Goal: Task Accomplishment & Management: Use online tool/utility

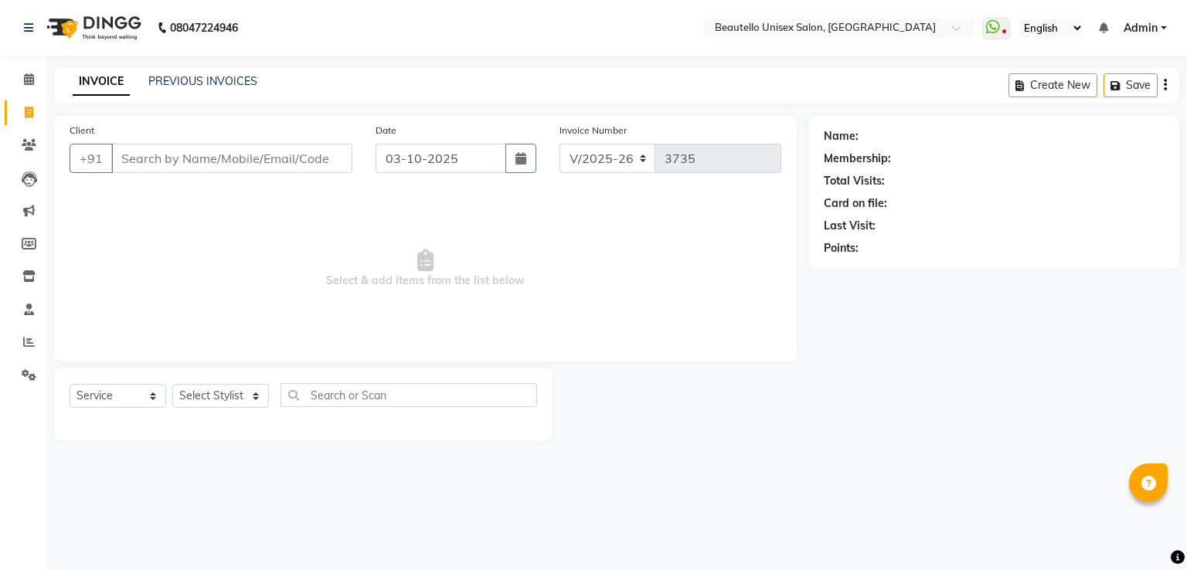
select select "5051"
select select "service"
click at [224, 166] on input "Client" at bounding box center [231, 158] width 241 height 29
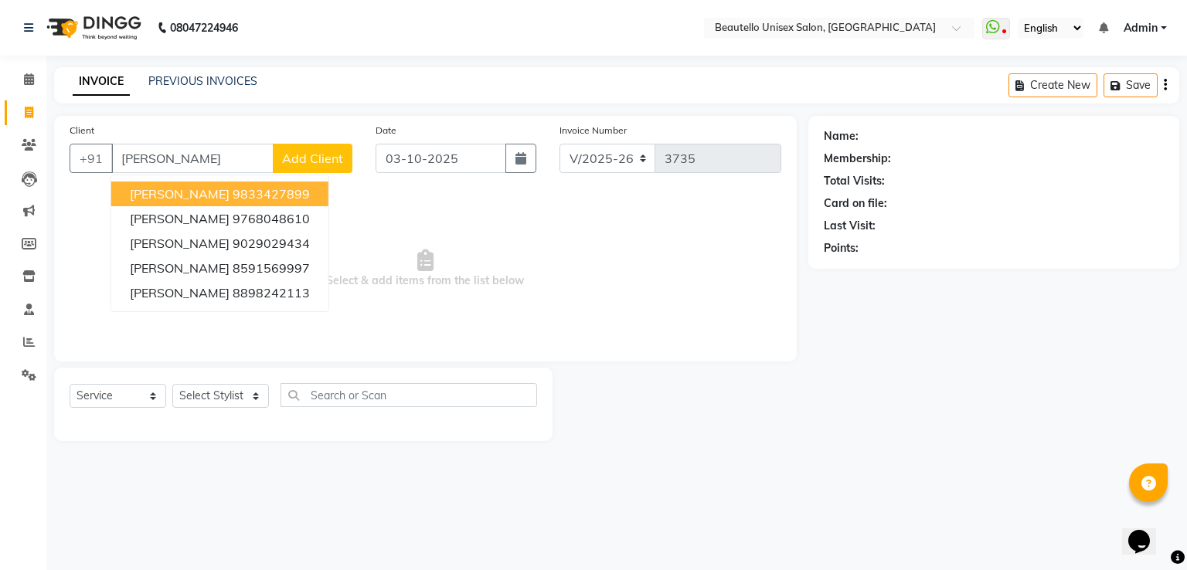
click at [233, 198] on ngb-highlight "9833427899" at bounding box center [271, 193] width 77 height 15
type input "9833427899"
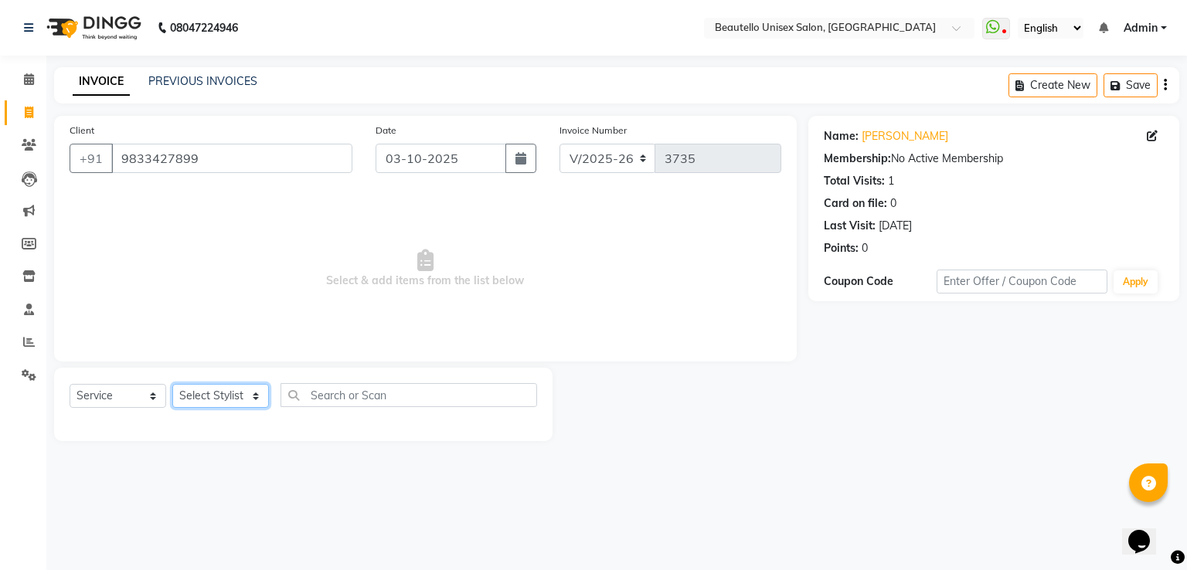
click at [218, 394] on select "Select Stylist Akki [PERSON_NAME] [PERSON_NAME] [PERSON_NAME] Sameer [PERSON_NA…" at bounding box center [220, 396] width 97 height 24
select select "31995"
click at [172, 385] on select "Select Stylist Akki [PERSON_NAME] [PERSON_NAME] [PERSON_NAME] Sameer [PERSON_NA…" at bounding box center [220, 396] width 97 height 24
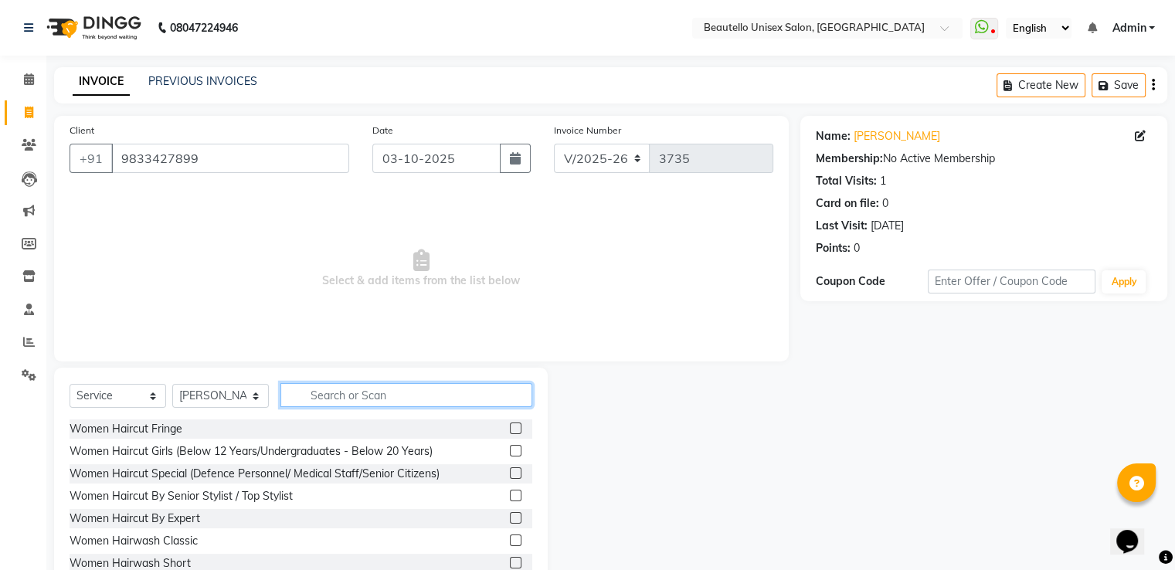
click at [356, 393] on input "text" at bounding box center [407, 395] width 252 height 24
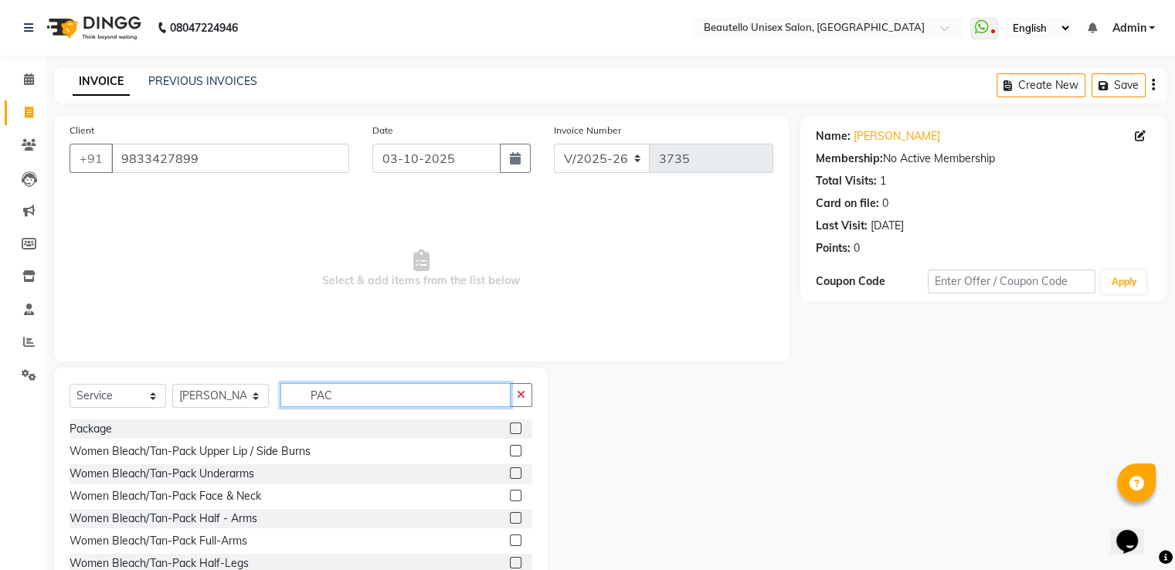
type input "PAC"
click at [510, 432] on label at bounding box center [516, 429] width 12 height 12
click at [510, 432] on input "checkbox" at bounding box center [515, 429] width 10 height 10
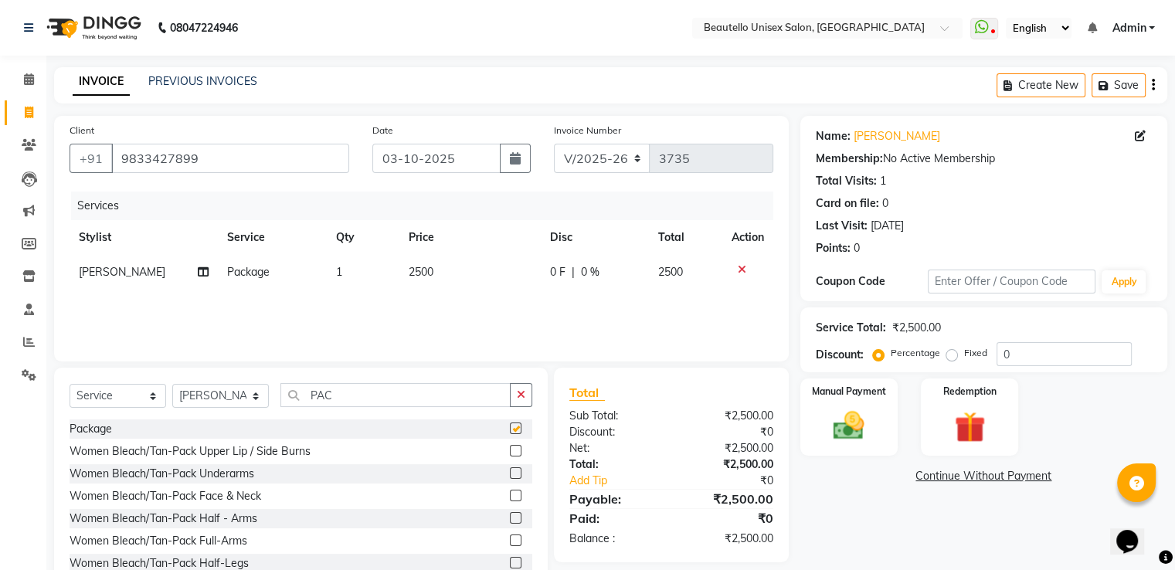
checkbox input "false"
click at [420, 270] on span "2500" at bounding box center [421, 272] width 25 height 14
select select "31995"
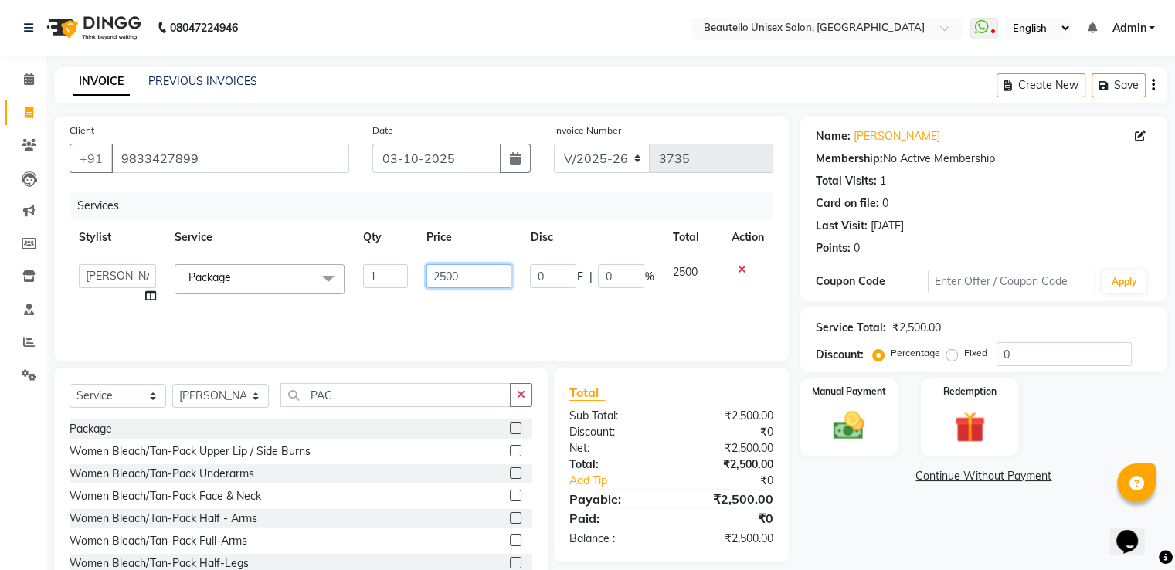
click at [447, 276] on input "2500" at bounding box center [469, 276] width 85 height 24
type input "1900"
click at [833, 419] on img at bounding box center [849, 426] width 52 height 37
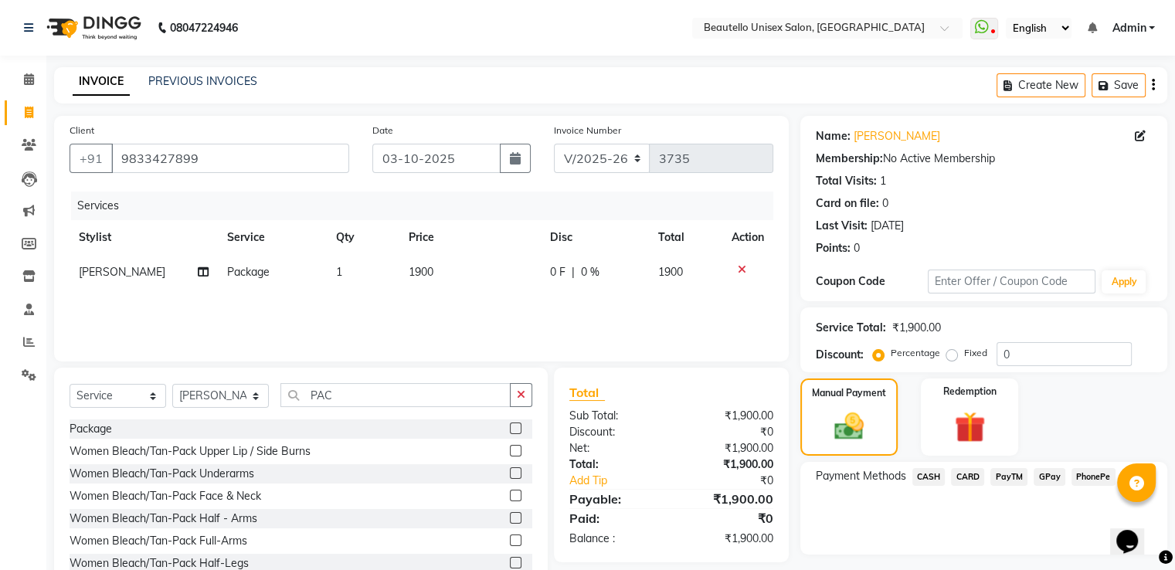
click at [1000, 478] on span "PayTM" at bounding box center [1009, 477] width 37 height 18
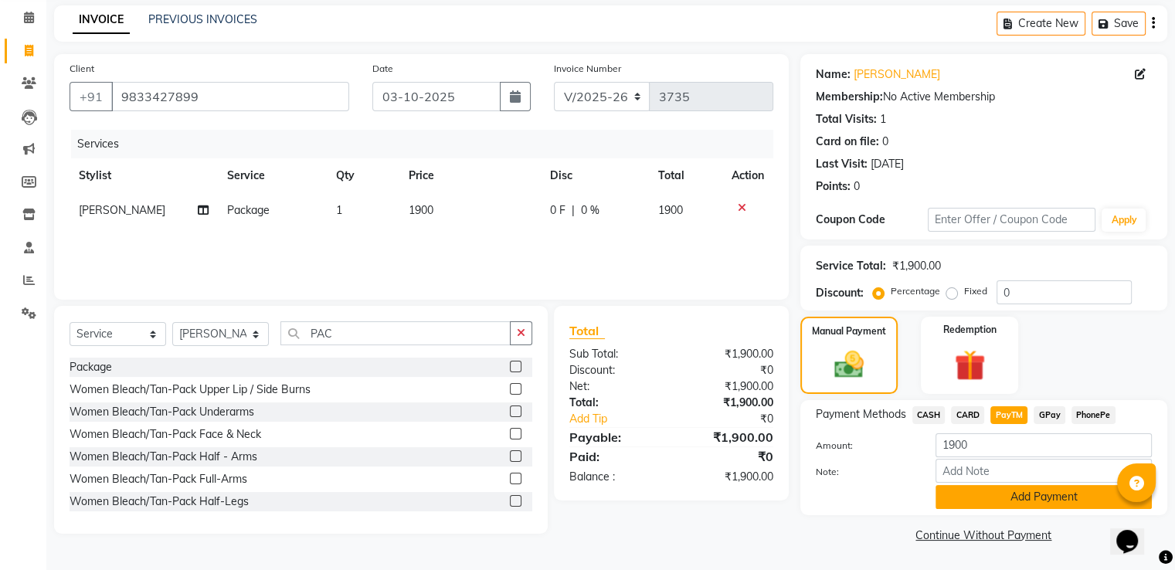
click at [983, 498] on button "Add Payment" at bounding box center [1044, 497] width 216 height 24
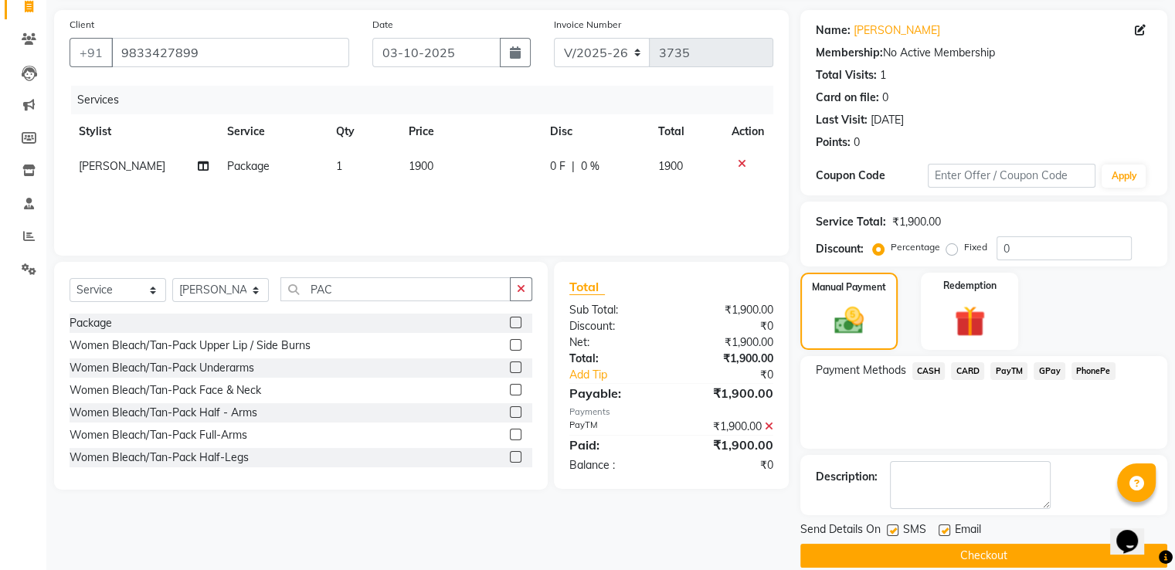
scroll to position [126, 0]
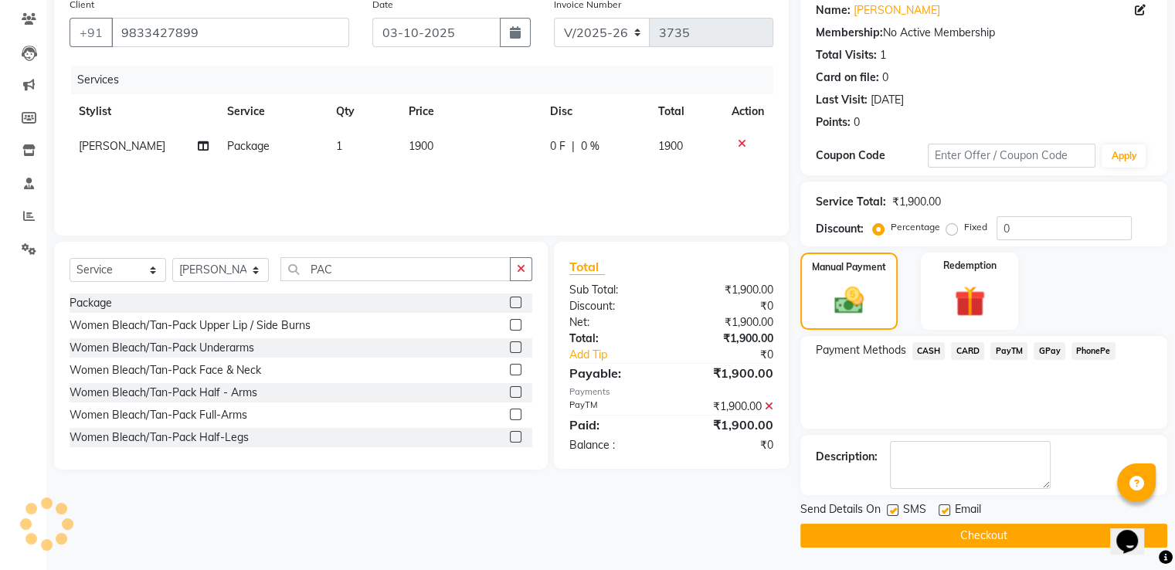
click at [891, 507] on label at bounding box center [893, 511] width 12 height 12
click at [891, 507] on input "checkbox" at bounding box center [892, 511] width 10 height 10
checkbox input "false"
click at [912, 542] on button "Checkout" at bounding box center [984, 536] width 367 height 24
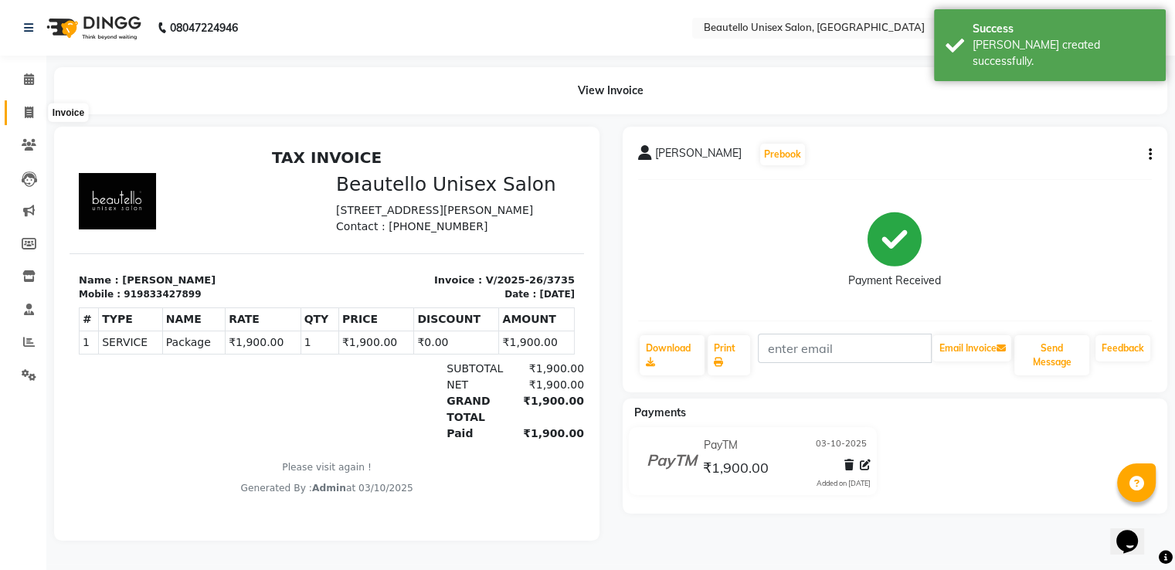
click at [25, 113] on icon at bounding box center [29, 113] width 9 height 12
select select "service"
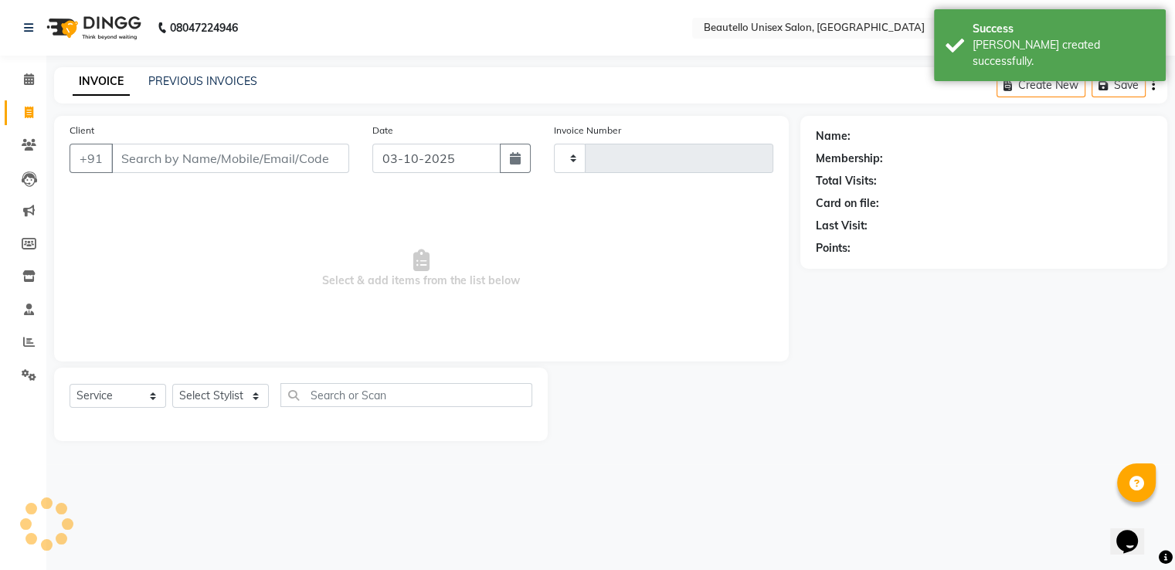
type input "3736"
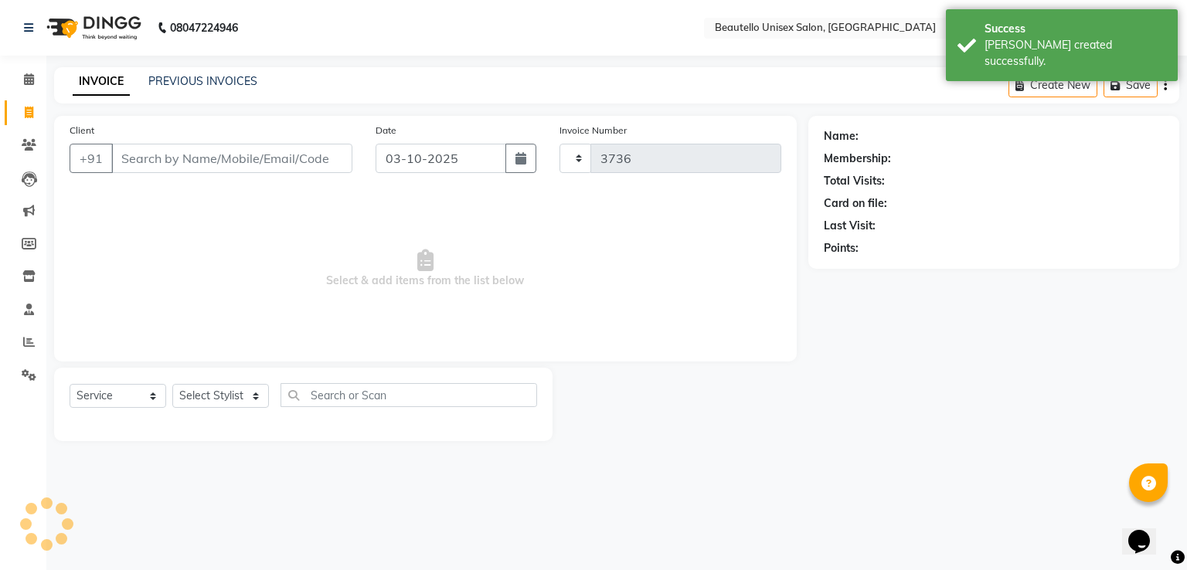
select select "5051"
click at [204, 70] on div "INVOICE PREVIOUS INVOICES Create New Save" at bounding box center [616, 85] width 1125 height 36
click at [189, 77] on link "PREVIOUS INVOICES" at bounding box center [202, 81] width 109 height 14
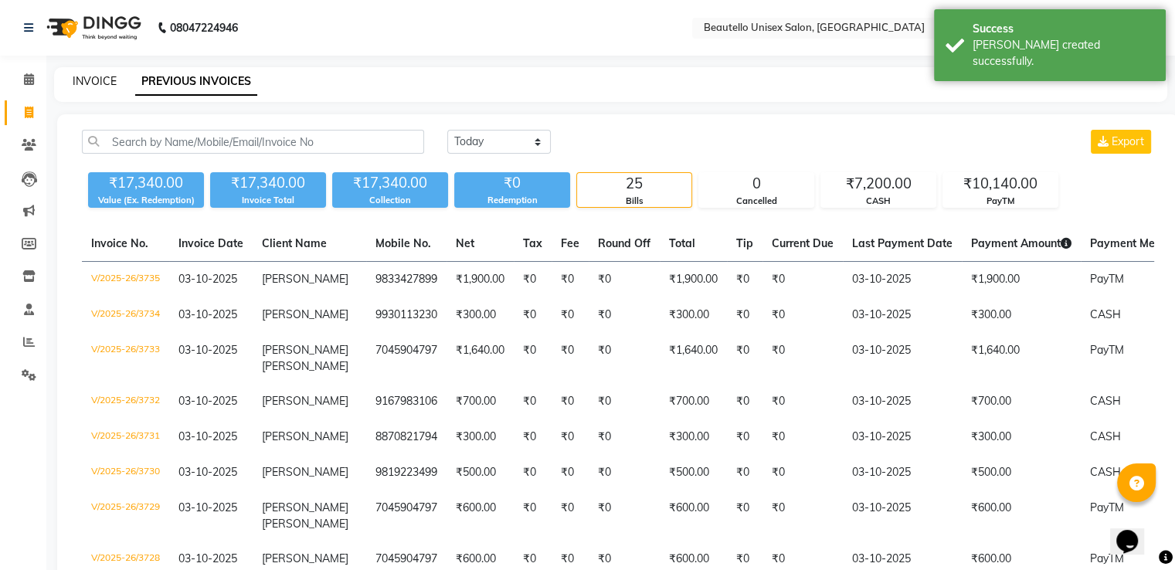
click at [90, 84] on link "INVOICE" at bounding box center [95, 81] width 44 height 14
select select "service"
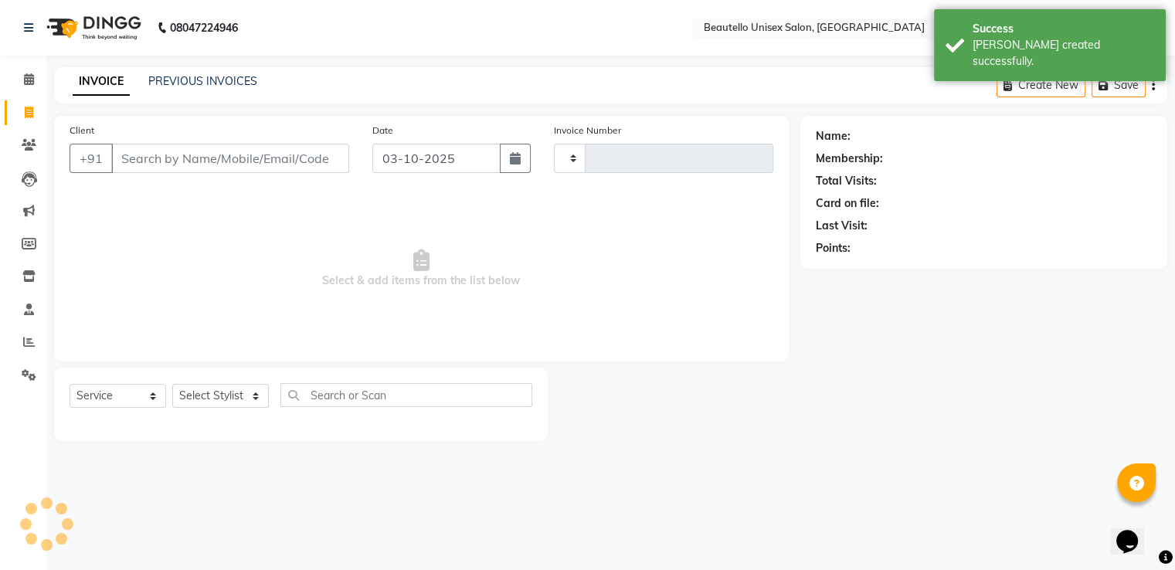
type input "3736"
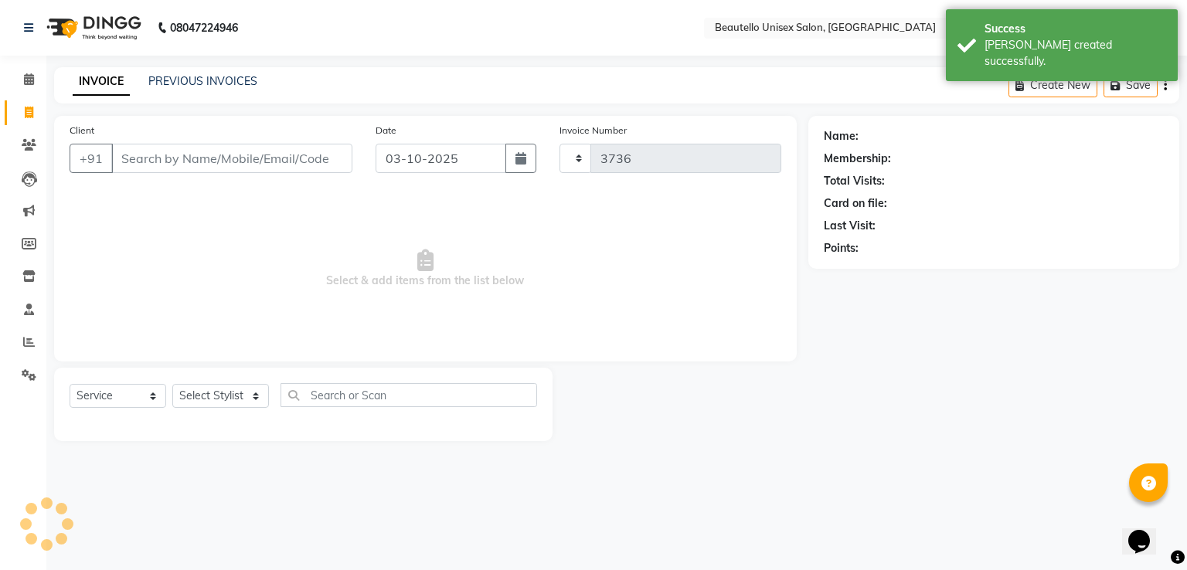
select select "5051"
